Goal: Task Accomplishment & Management: Manage account settings

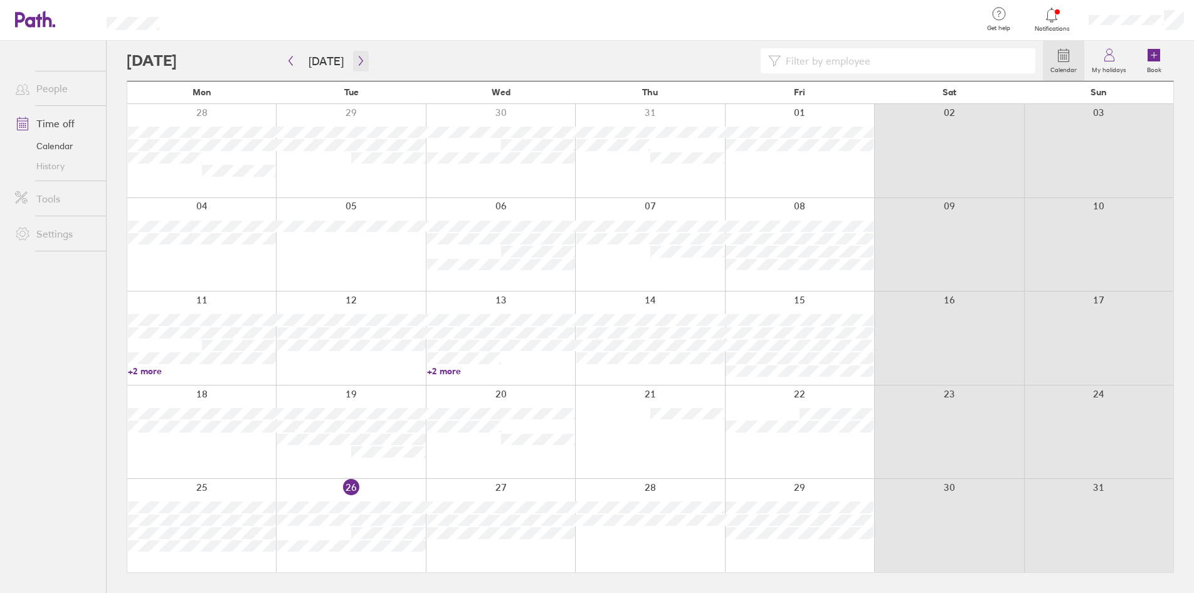
click at [355, 66] on button "button" at bounding box center [361, 61] width 16 height 21
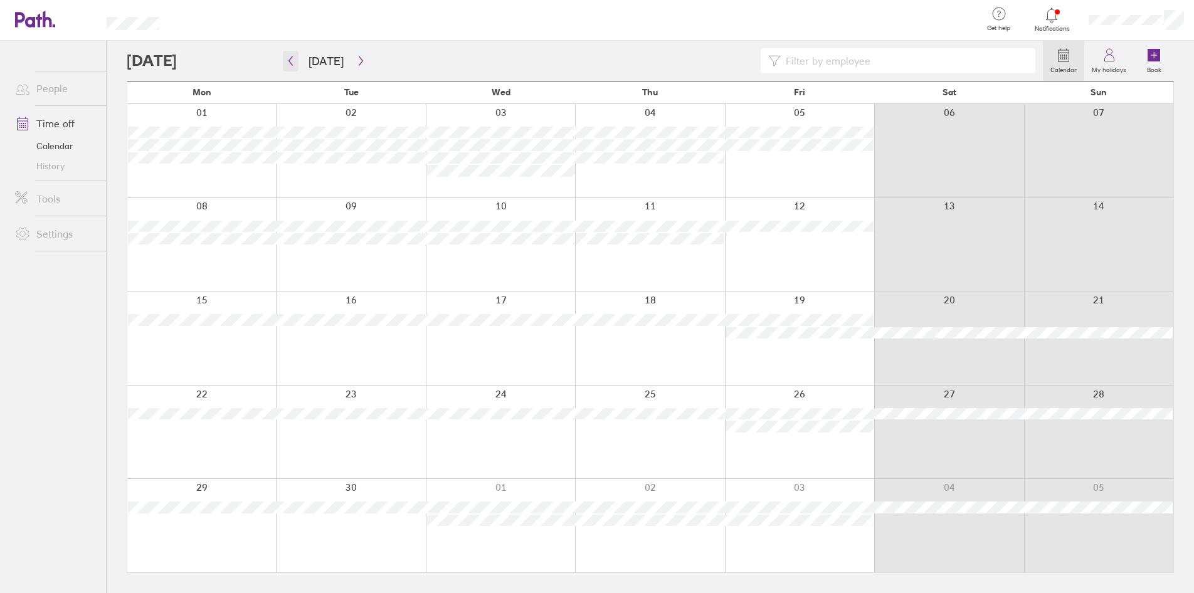
click at [292, 65] on icon "button" at bounding box center [290, 61] width 9 height 10
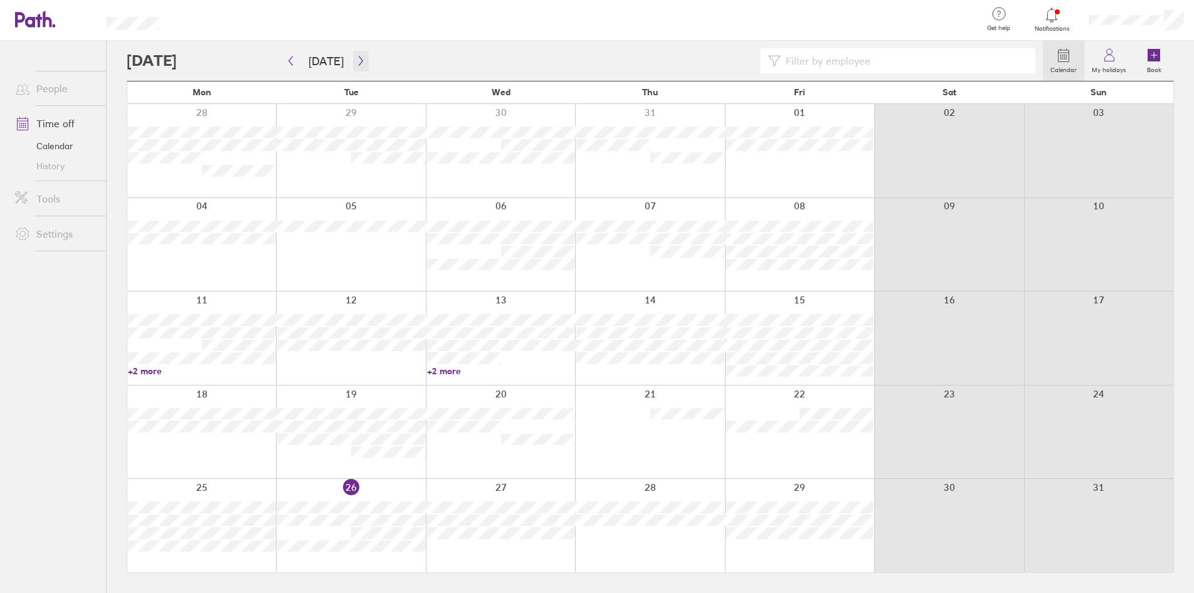
click at [359, 61] on icon "button" at bounding box center [360, 61] width 9 height 10
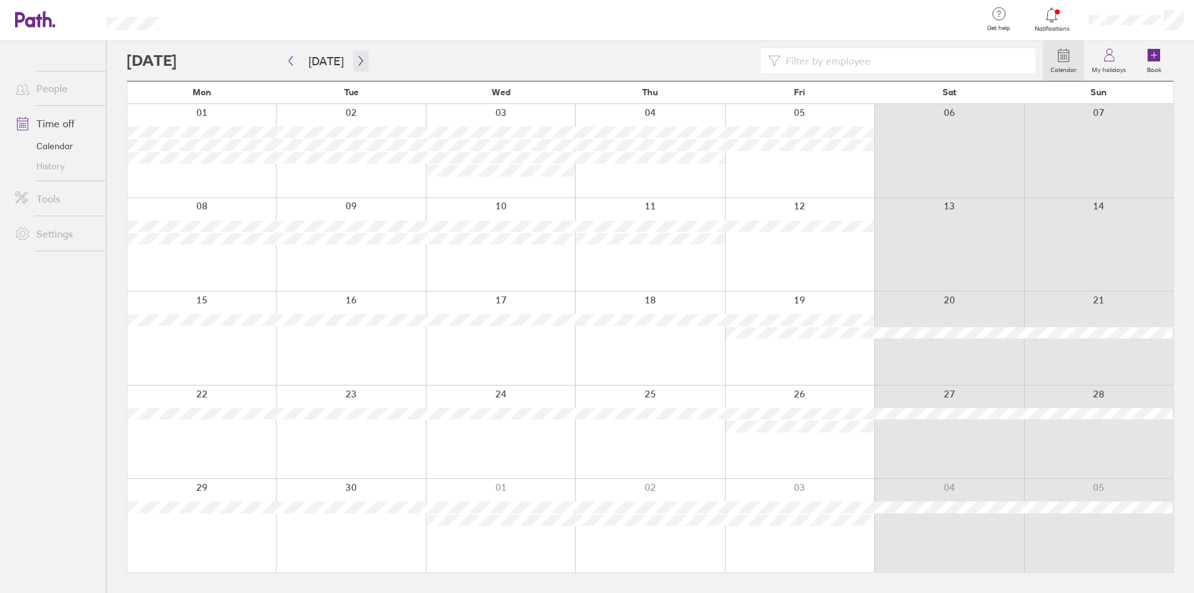
click at [356, 63] on icon "button" at bounding box center [360, 61] width 9 height 10
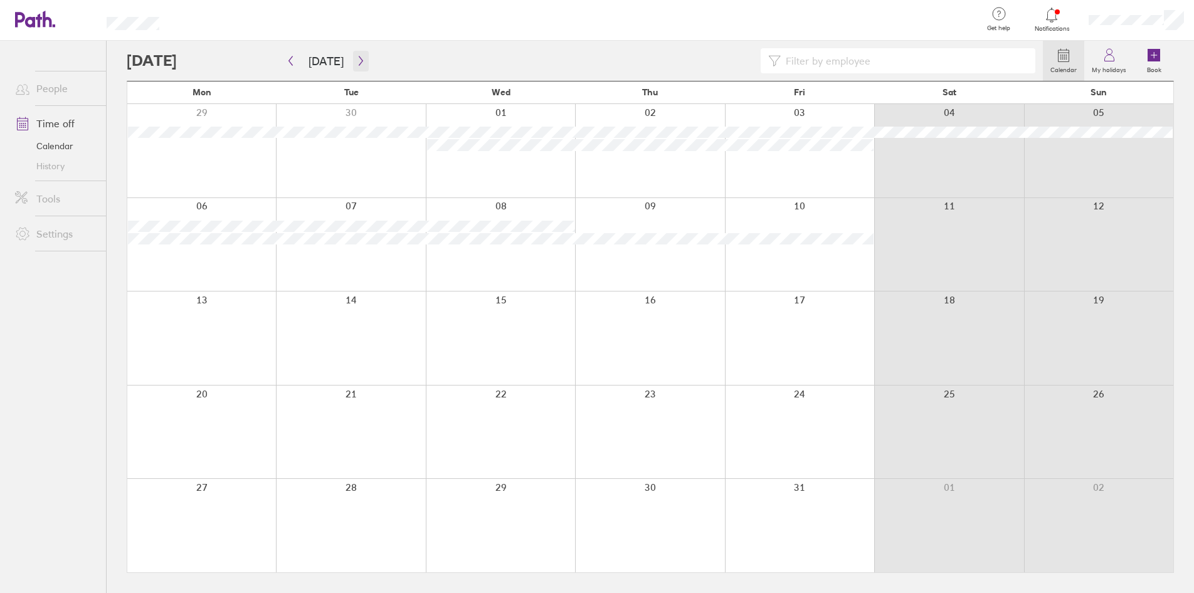
click at [356, 63] on icon "button" at bounding box center [360, 61] width 9 height 10
